Goal: Check status: Check status

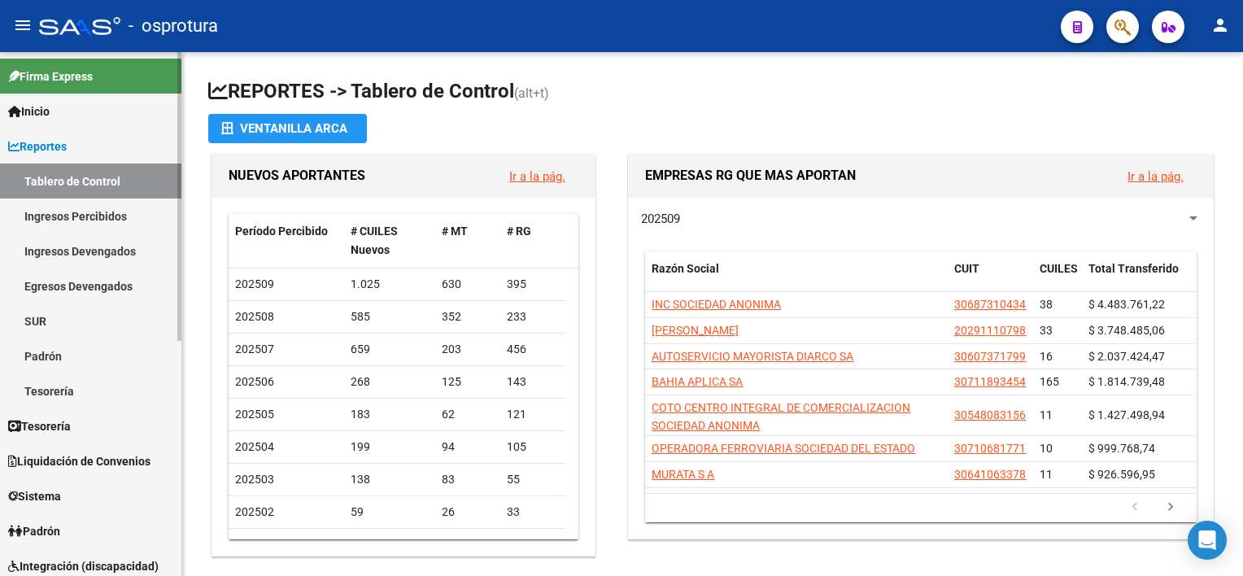
click at [127, 452] on span "Liquidación de Convenios" at bounding box center [79, 461] width 142 height 18
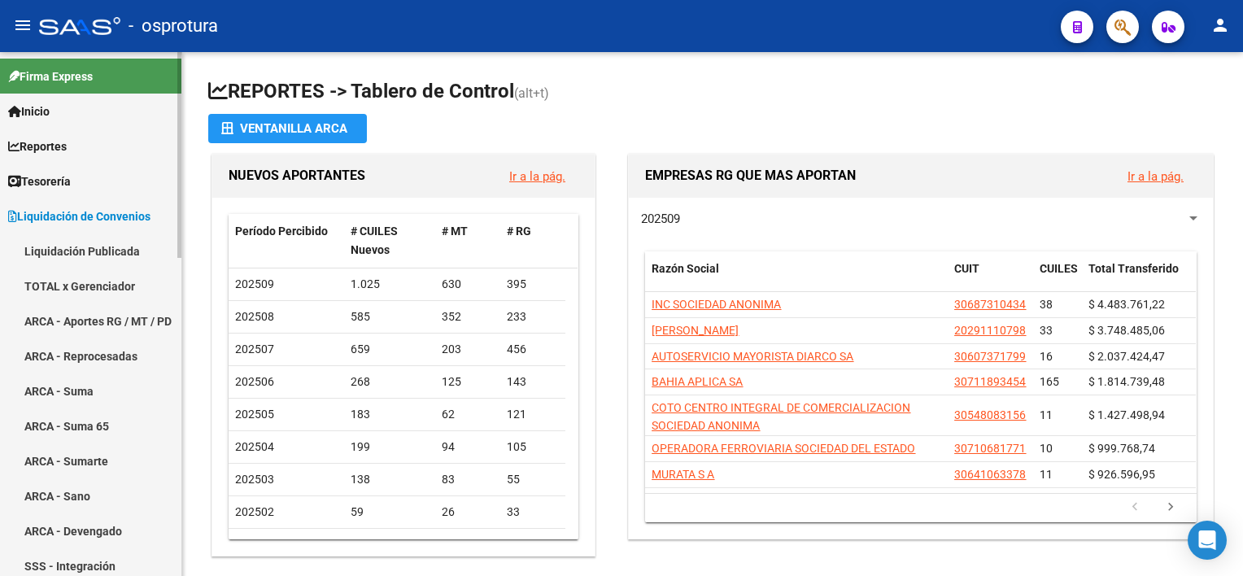
click at [85, 293] on link "TOTAL x Gerenciador" at bounding box center [90, 285] width 181 height 35
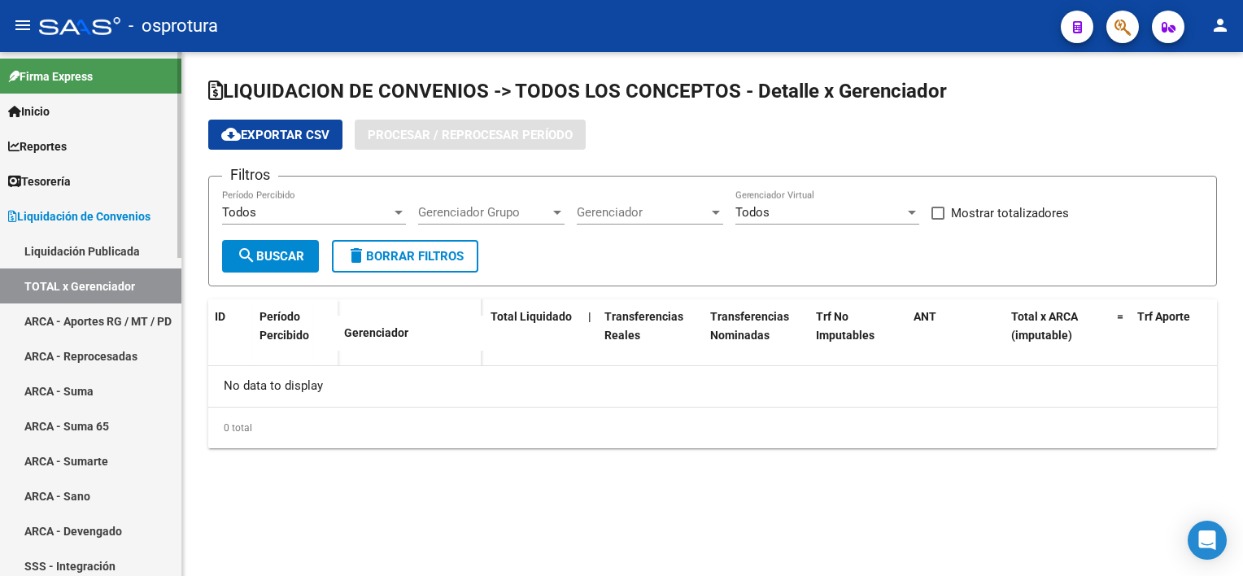
checkbox input "true"
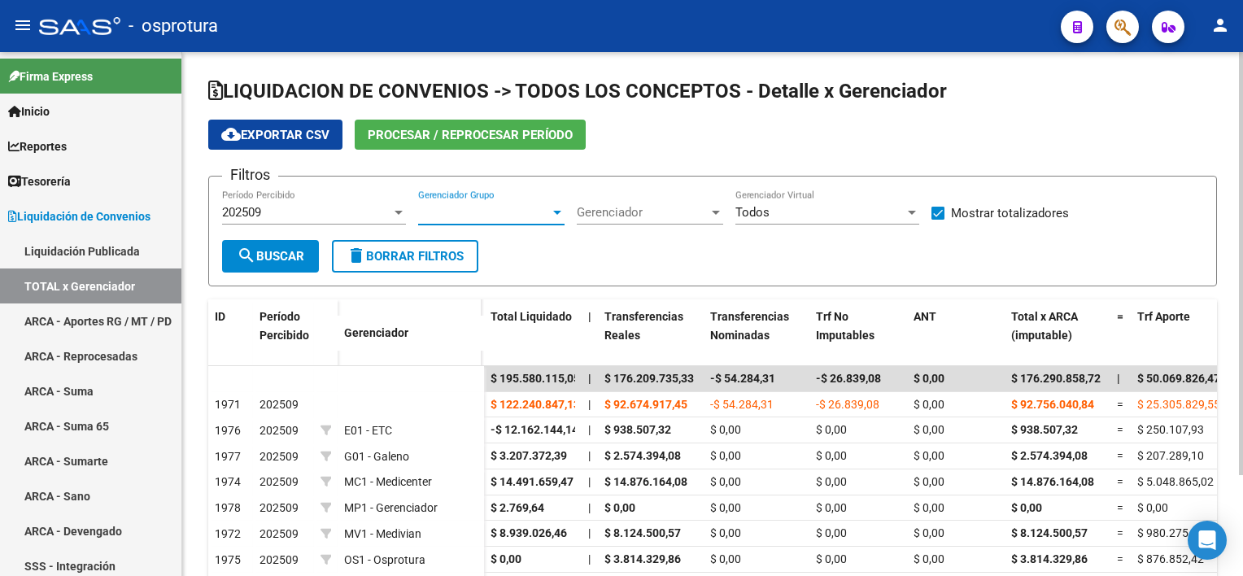
click at [558, 211] on div at bounding box center [557, 213] width 8 height 4
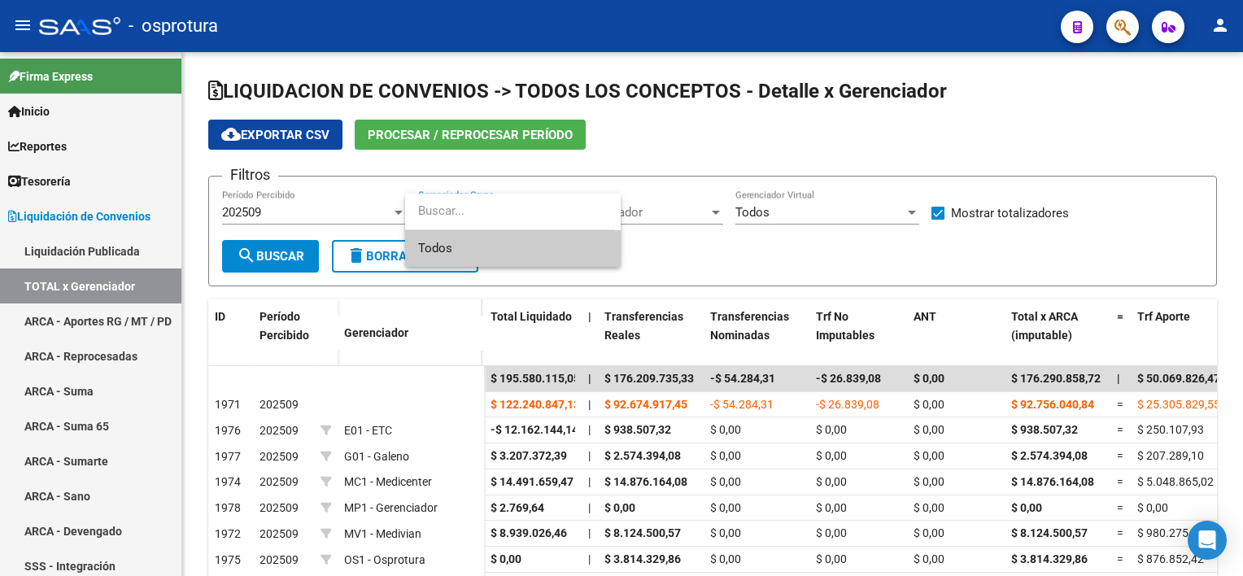
click at [682, 211] on div at bounding box center [621, 288] width 1243 height 576
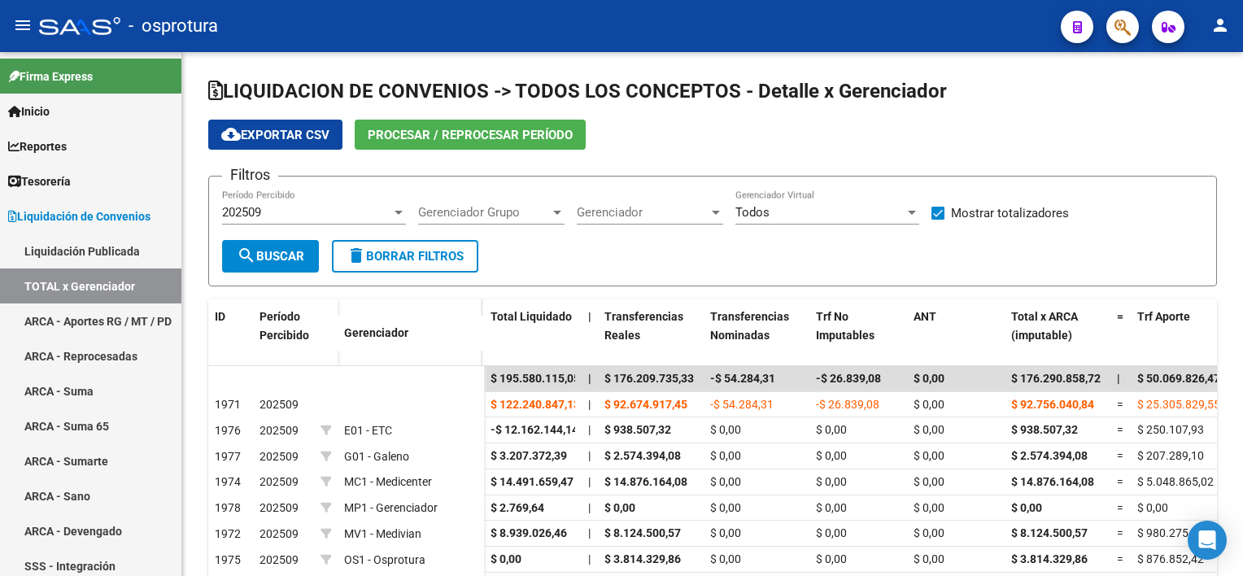
click at [682, 211] on span "Gerenciador" at bounding box center [643, 212] width 132 height 15
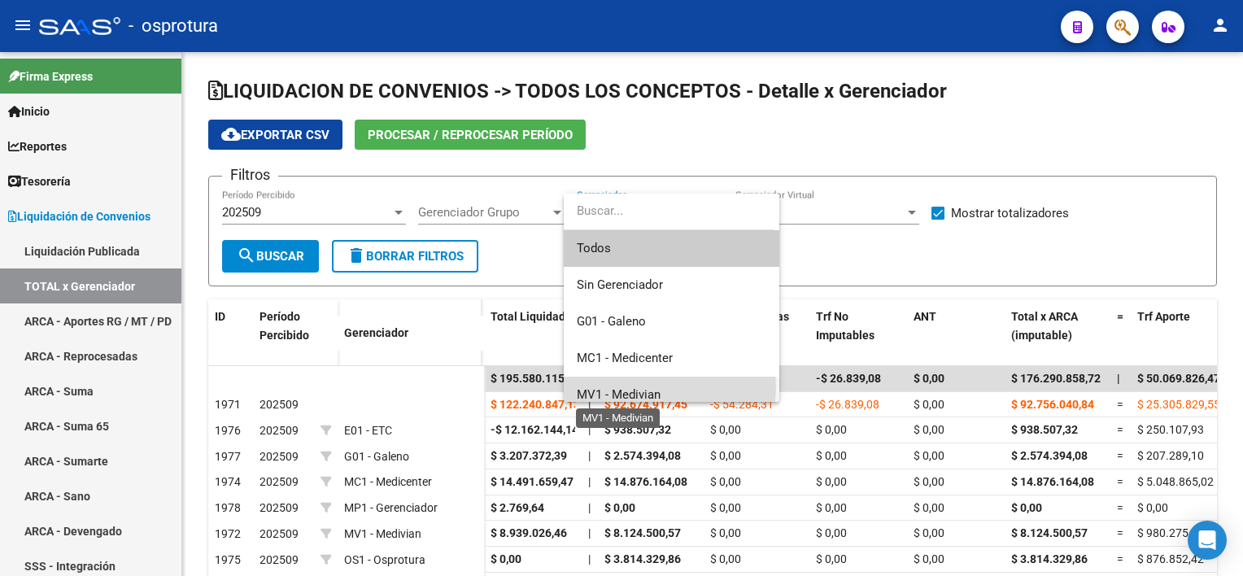
click at [651, 387] on span "MV1 - Medivian" at bounding box center [619, 394] width 84 height 15
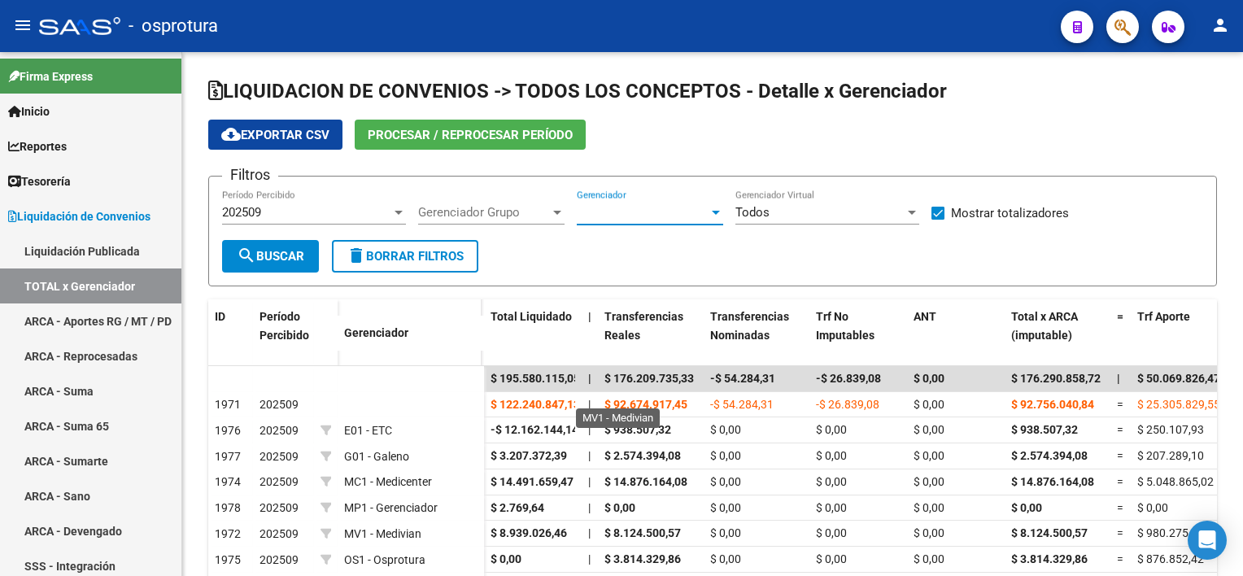
scroll to position [10, 0]
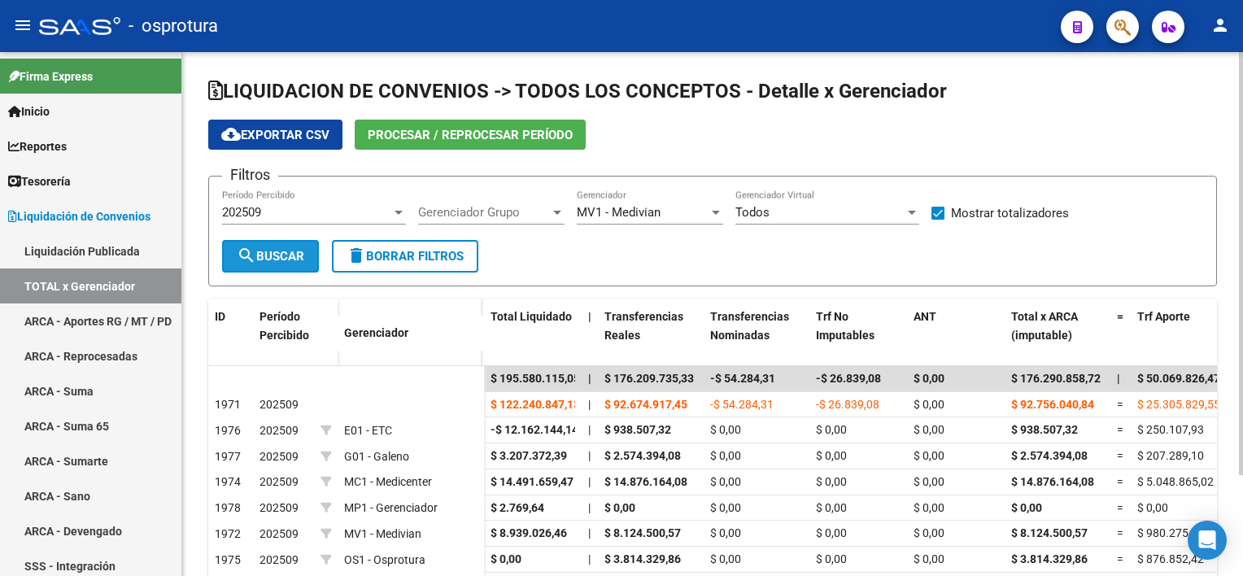
click at [278, 255] on span "search Buscar" at bounding box center [271, 256] width 68 height 15
